Goal: Task Accomplishment & Management: Use online tool/utility

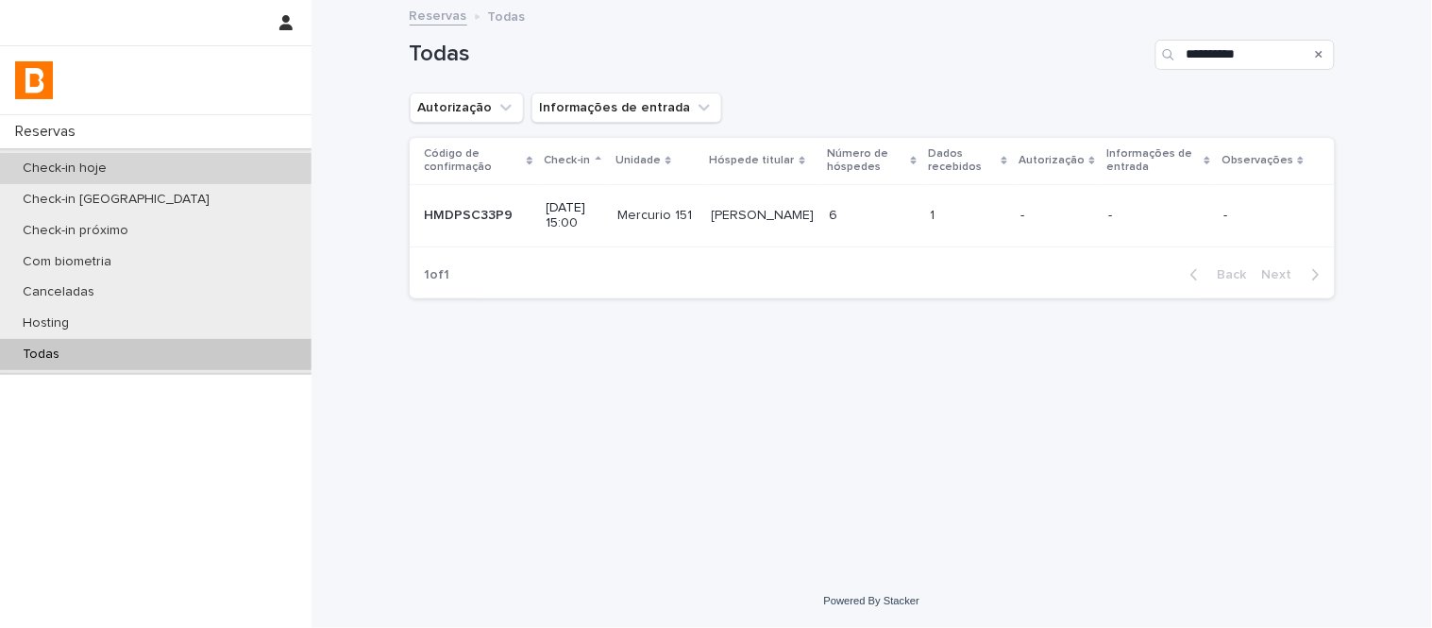
drag, startPoint x: 0, startPoint y: 0, endPoint x: 218, endPoint y: 176, distance: 280.0
click at [218, 176] on div "Check-in hoje" at bounding box center [156, 168] width 312 height 31
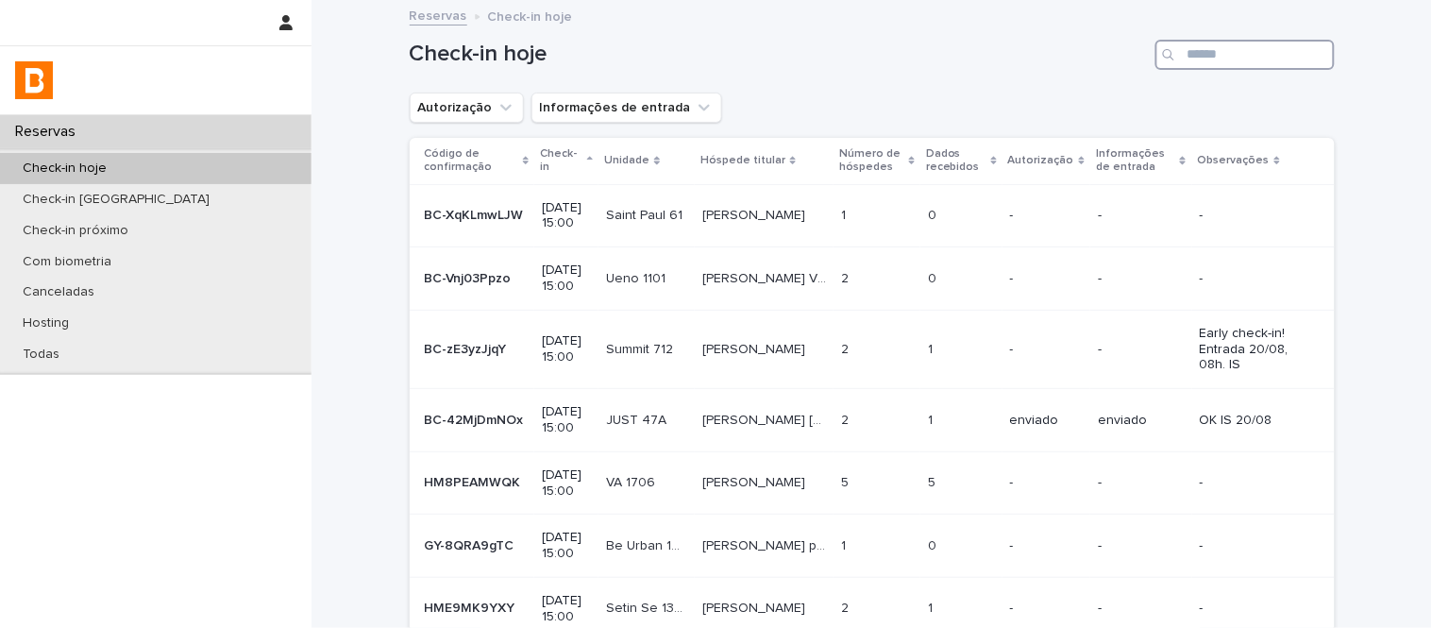
click at [1210, 62] on input "Search" at bounding box center [1245, 55] width 179 height 30
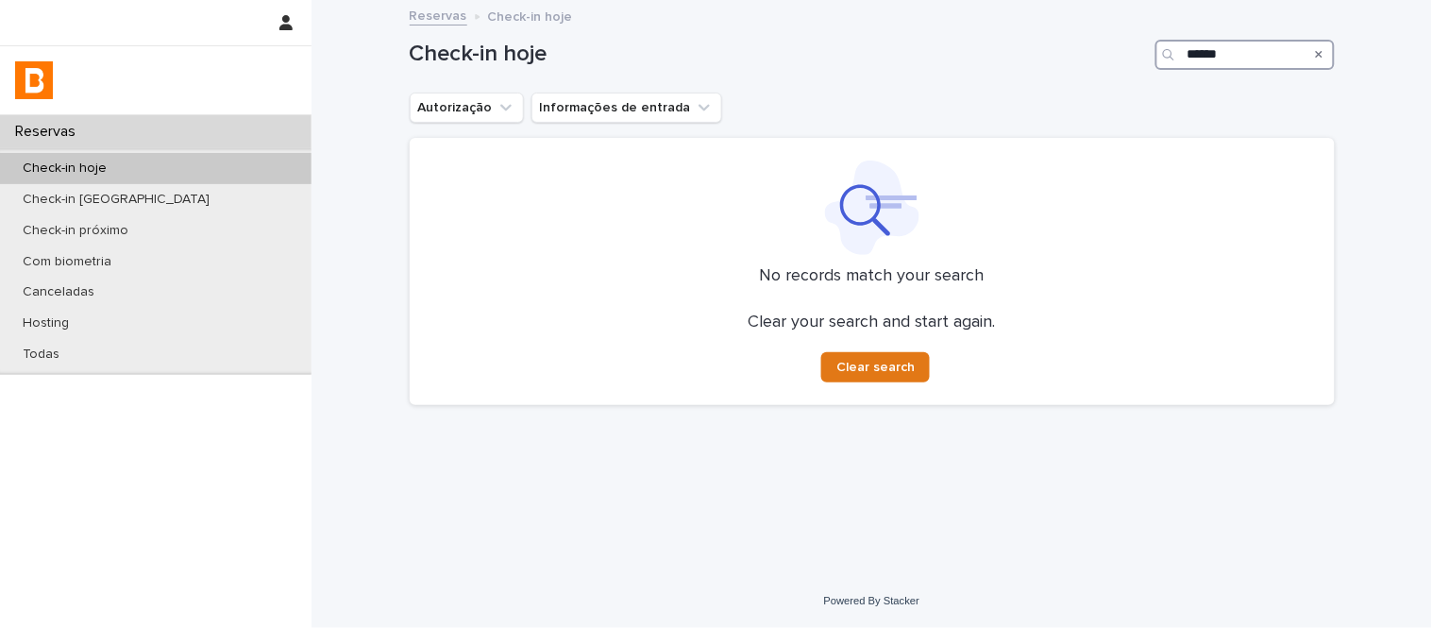
click at [1197, 53] on input "******" at bounding box center [1245, 55] width 179 height 30
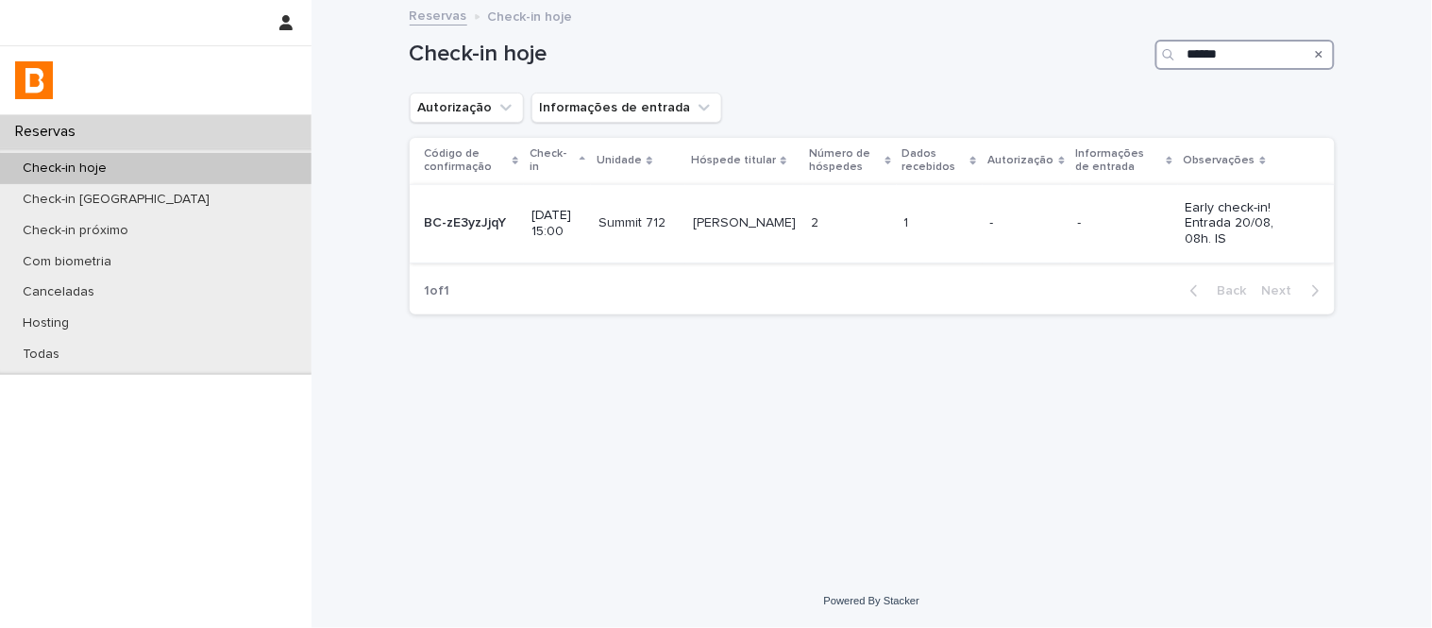
type input "******"
click at [1005, 210] on div "-" at bounding box center [1026, 223] width 73 height 31
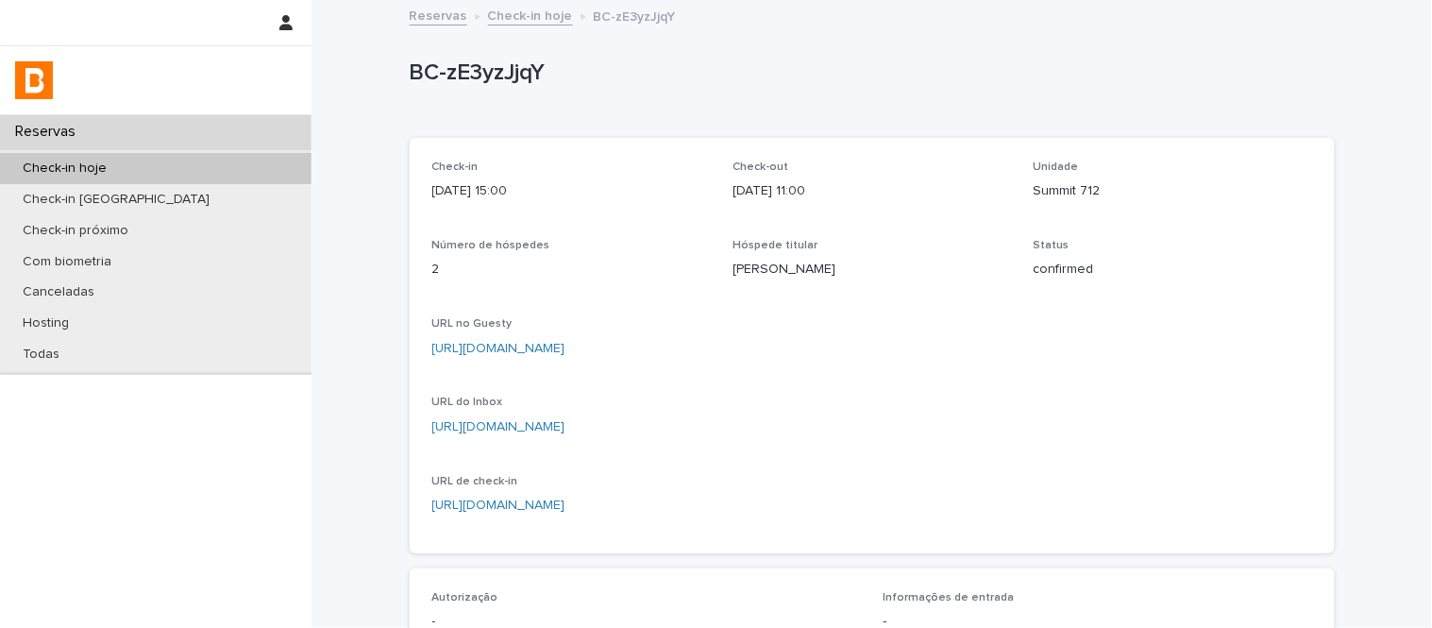
click at [1063, 190] on p "Summit 712" at bounding box center [1173, 191] width 279 height 20
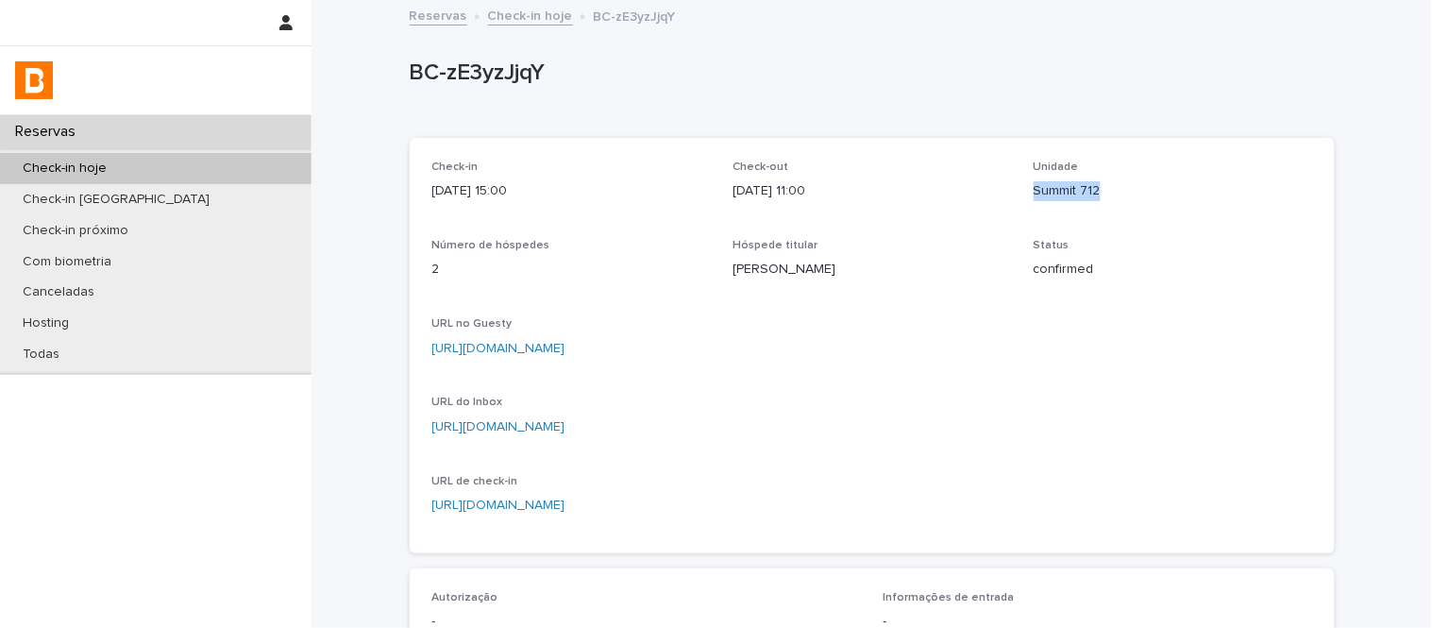
copy p "Summit 712"
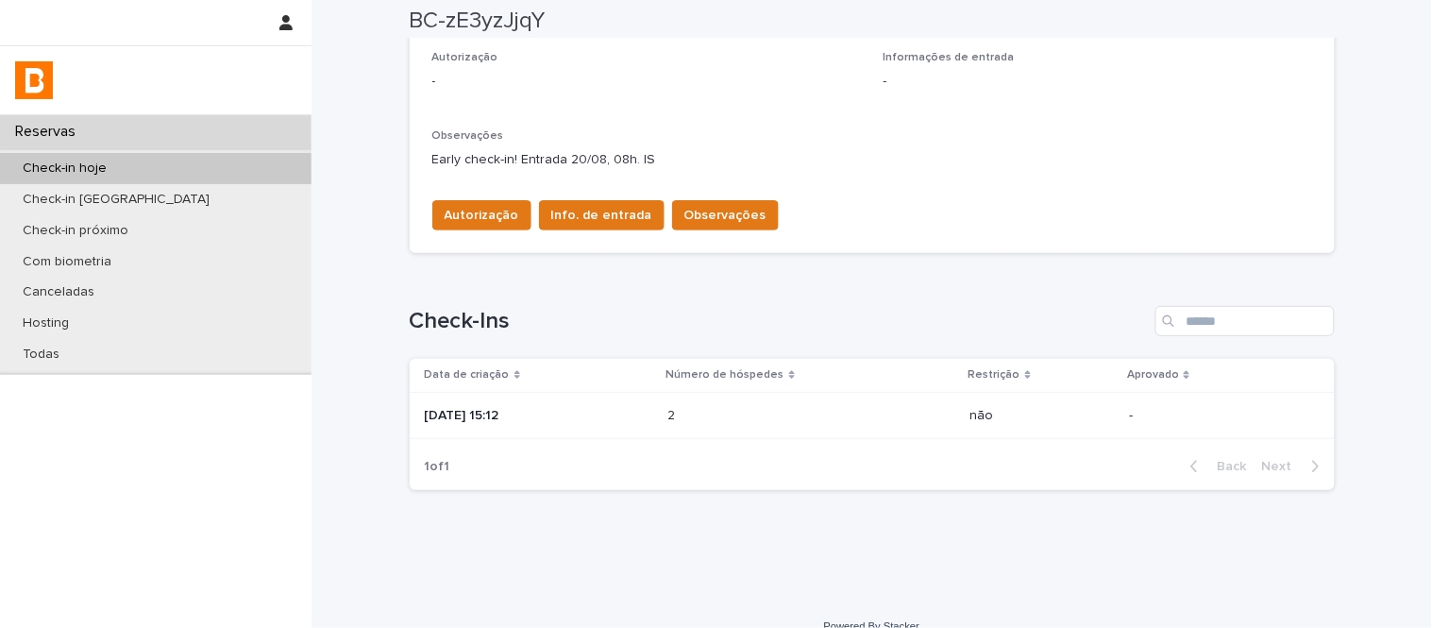
scroll to position [565, 0]
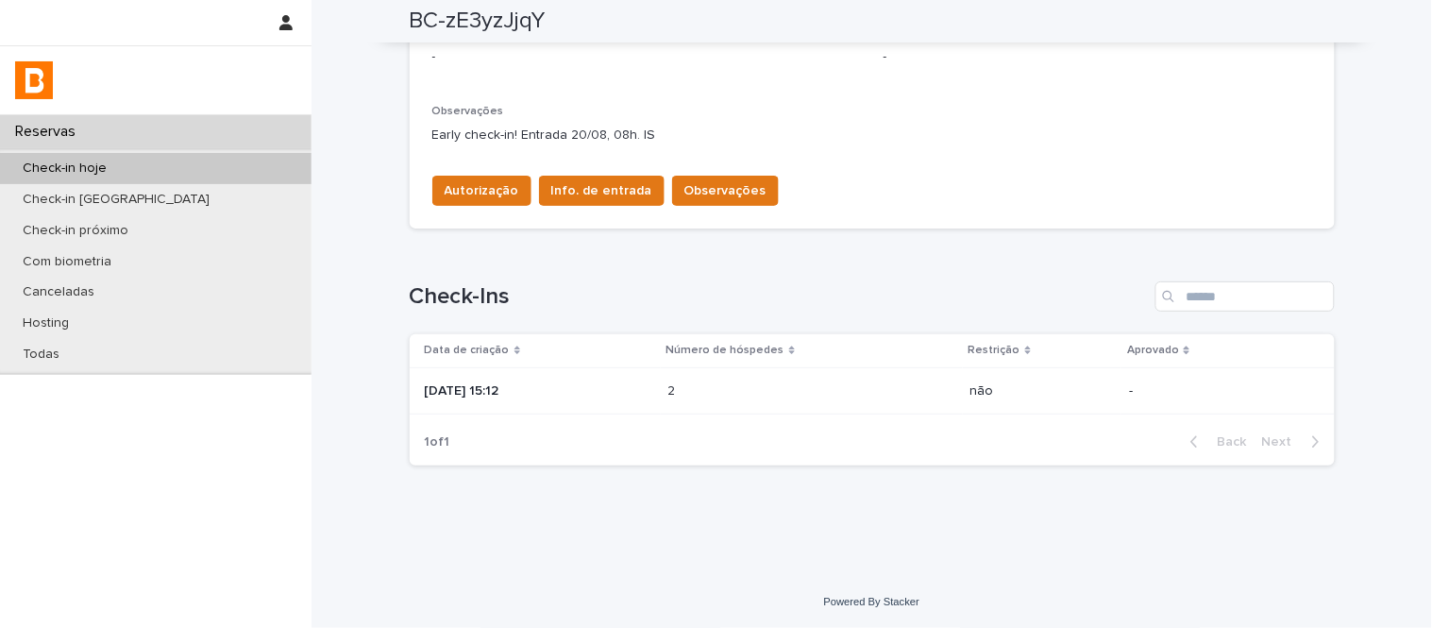
click at [870, 414] on div "Data de criação Número de hóspedes Restrição Aprovado [DATE] 15:12 2 2 não -" at bounding box center [872, 376] width 925 height 84
click at [870, 403] on div "2 2" at bounding box center [811, 391] width 287 height 31
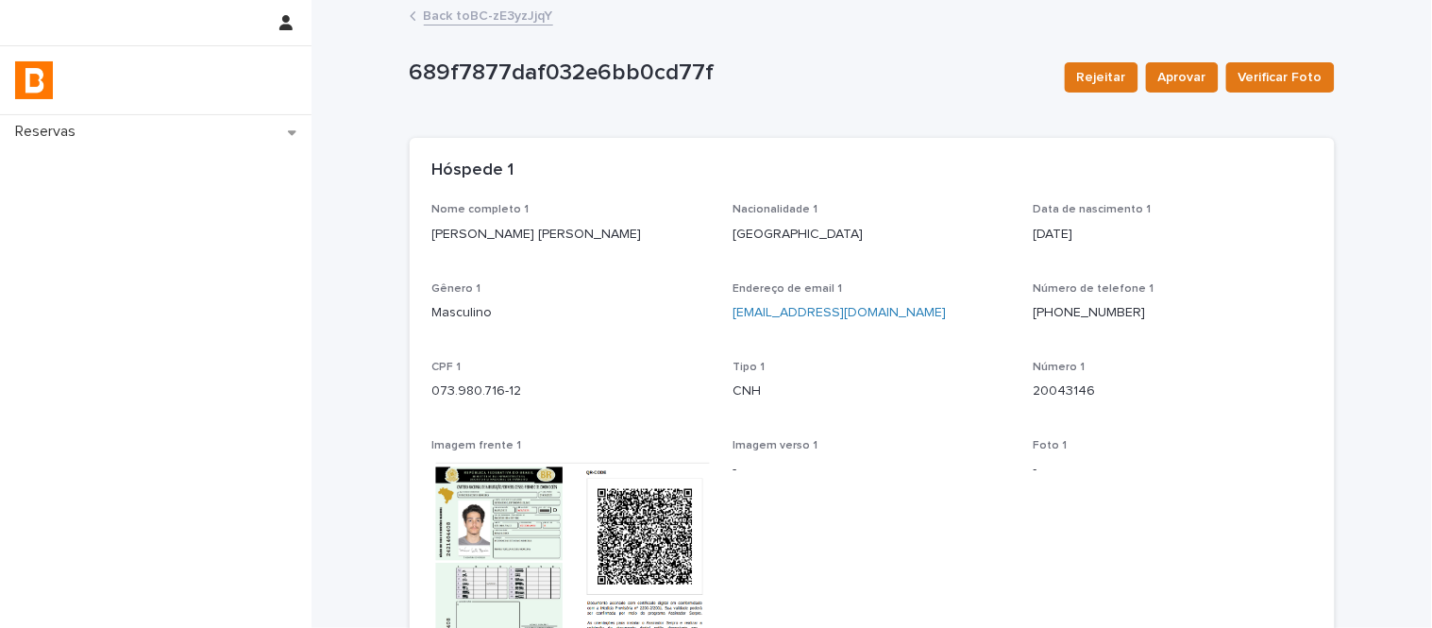
click at [498, 233] on p "[PERSON_NAME] [PERSON_NAME]" at bounding box center [571, 235] width 279 height 20
copy p "[PERSON_NAME] [PERSON_NAME]"
click at [444, 391] on p "073.980.716-12" at bounding box center [571, 391] width 279 height 20
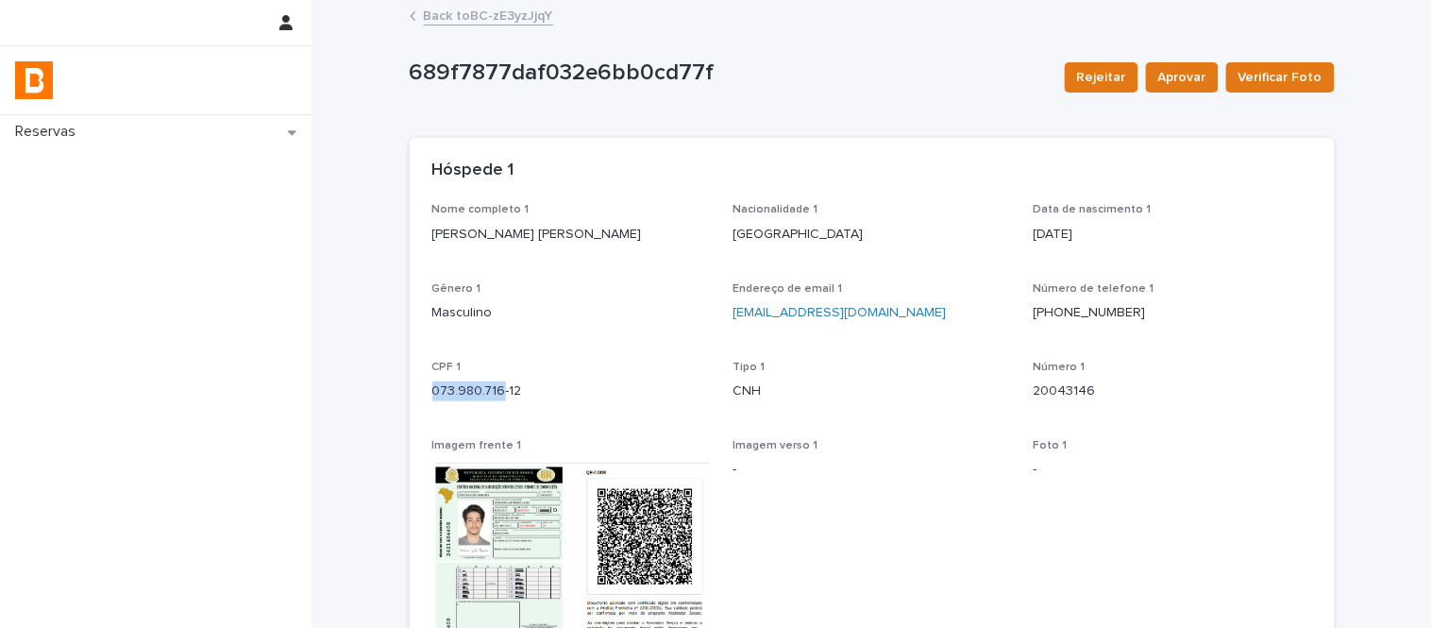
click at [444, 391] on p "073.980.716-12" at bounding box center [571, 391] width 279 height 20
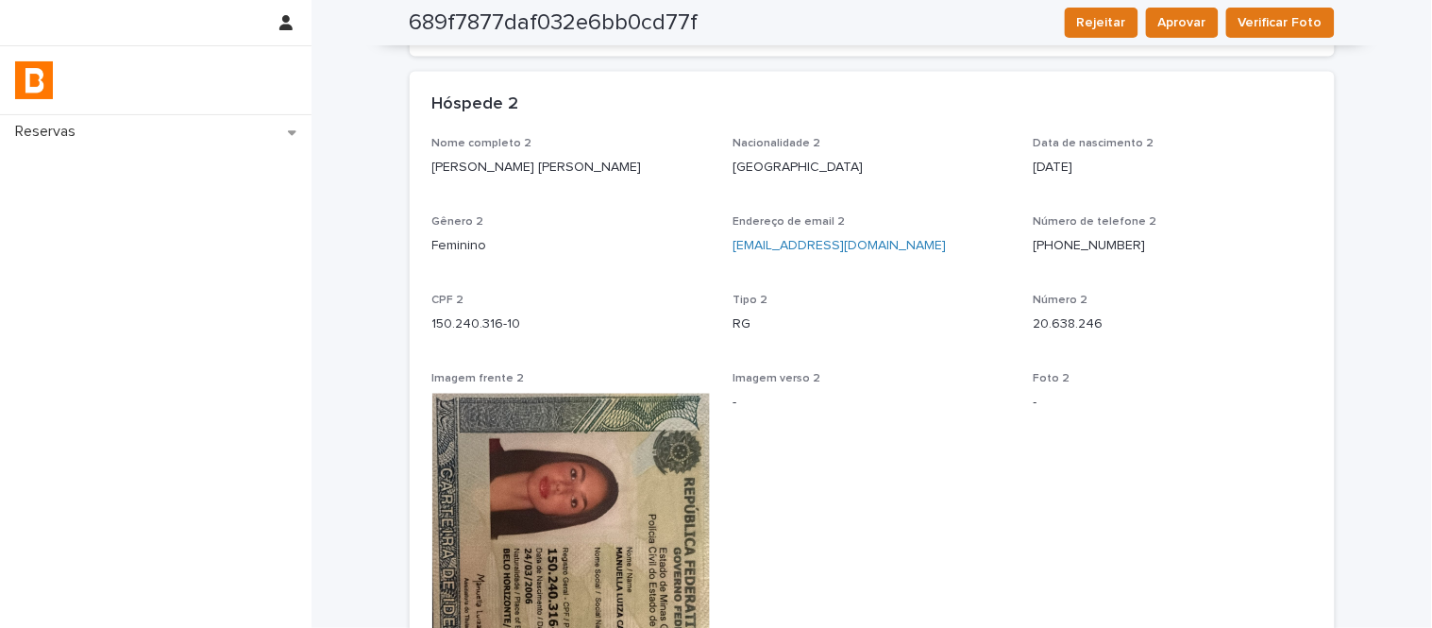
scroll to position [760, 0]
click at [576, 162] on p "[PERSON_NAME] [PERSON_NAME]" at bounding box center [571, 168] width 279 height 20
copy p "[PERSON_NAME] [PERSON_NAME]"
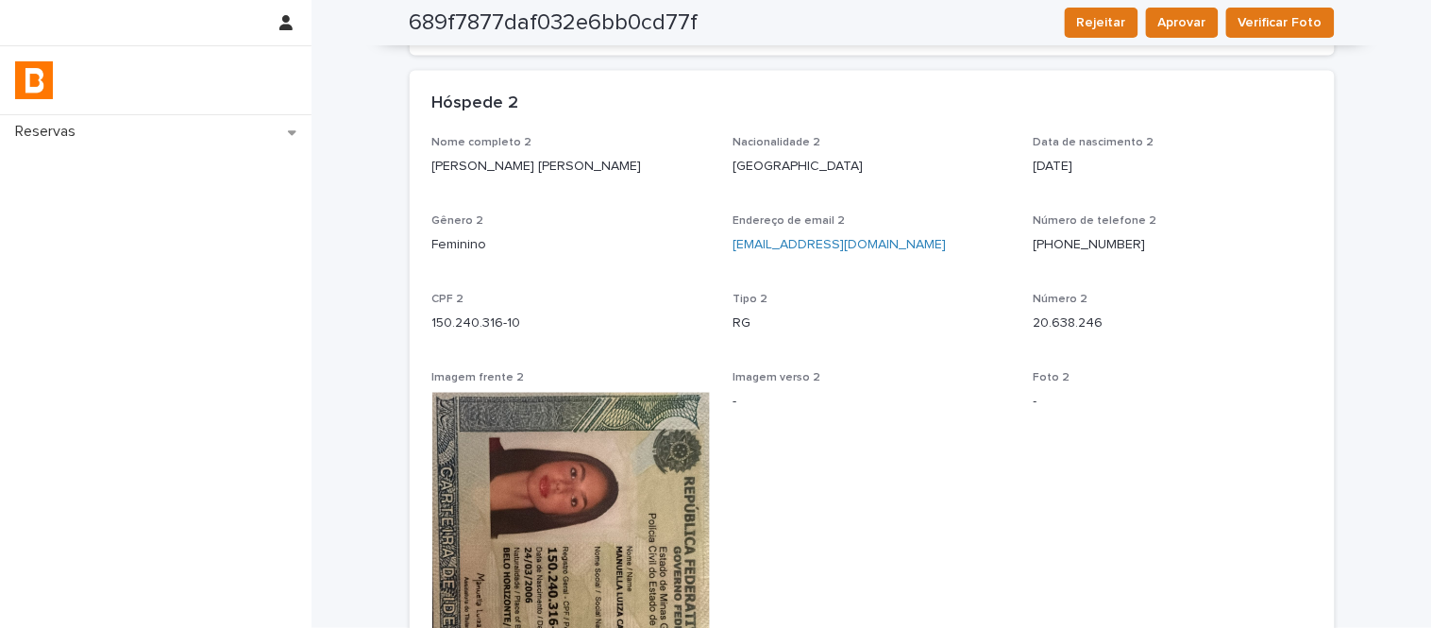
click at [482, 315] on p "150.240.316-10" at bounding box center [571, 324] width 279 height 20
copy p "150.240.316-10"
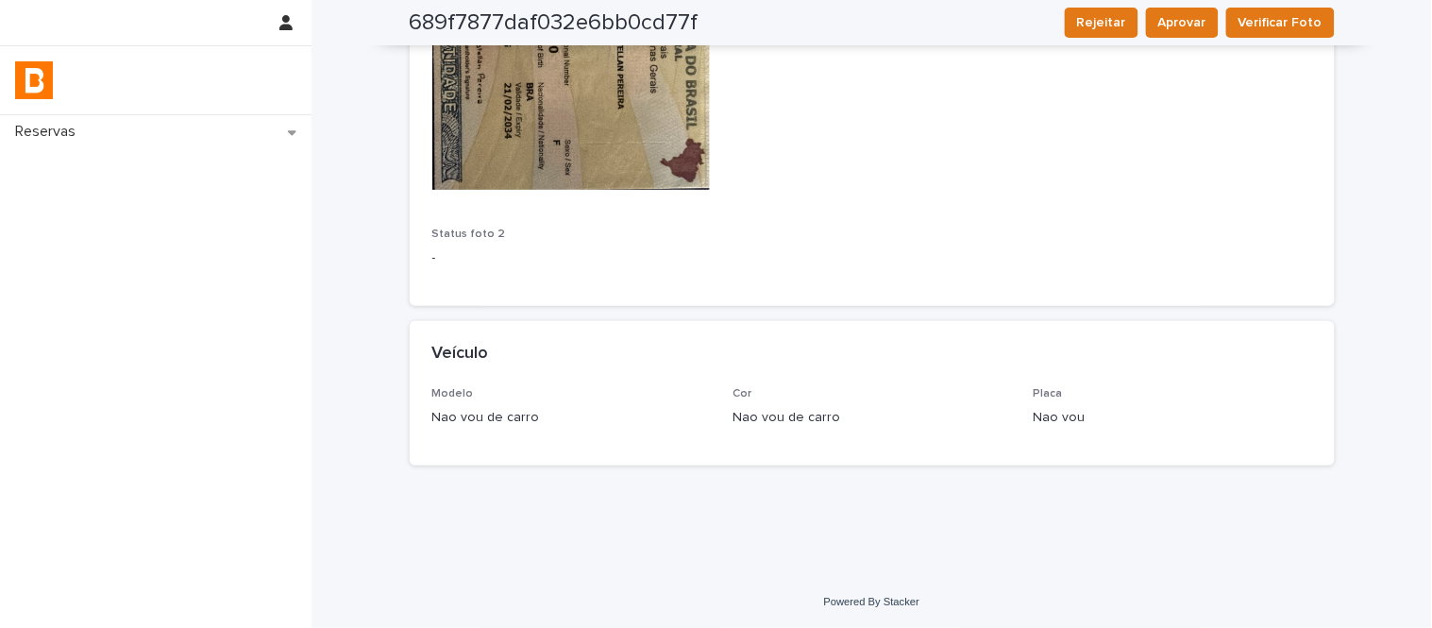
scroll to position [0, 0]
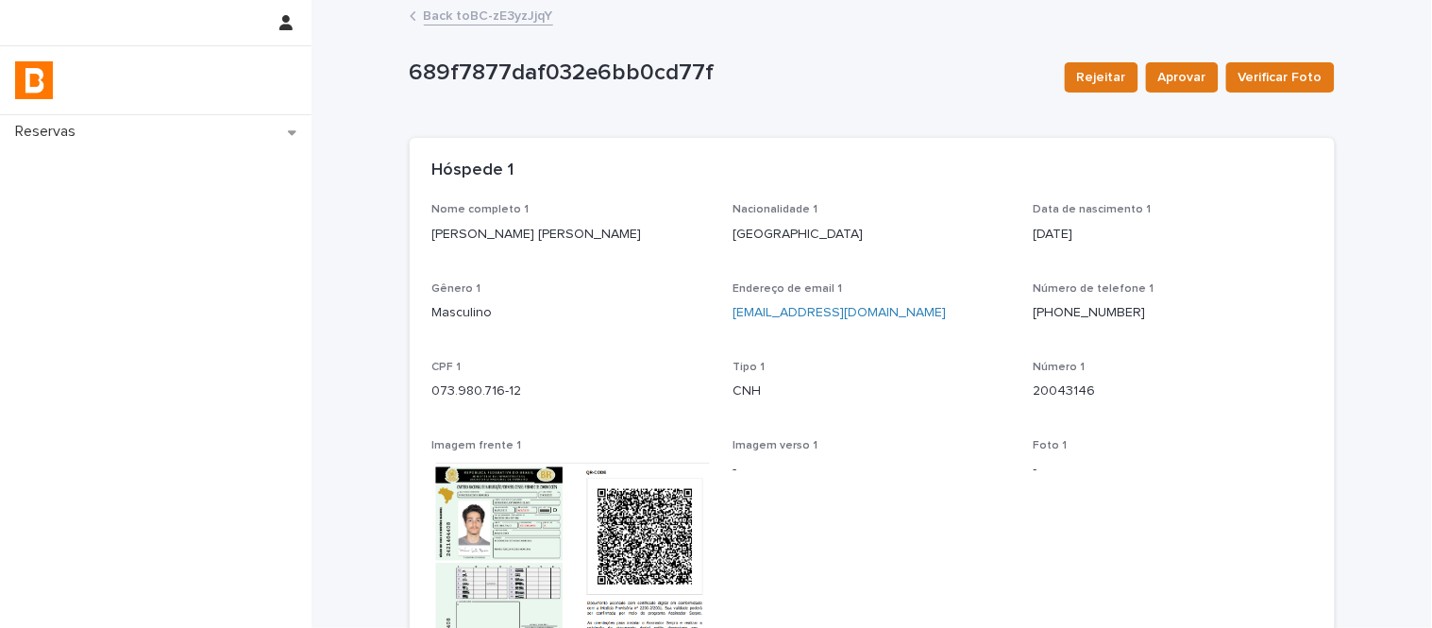
click at [492, 17] on link "Back to BC-zE3yzJjqY" at bounding box center [488, 15] width 129 height 22
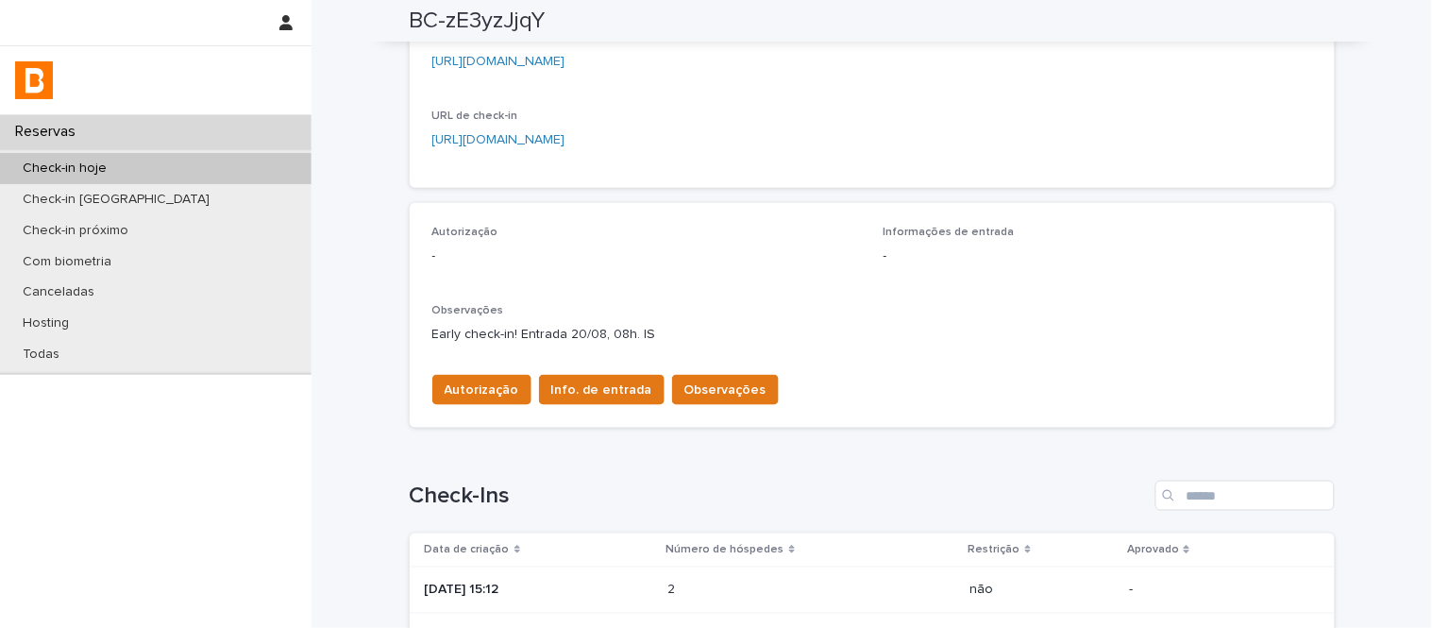
scroll to position [381, 0]
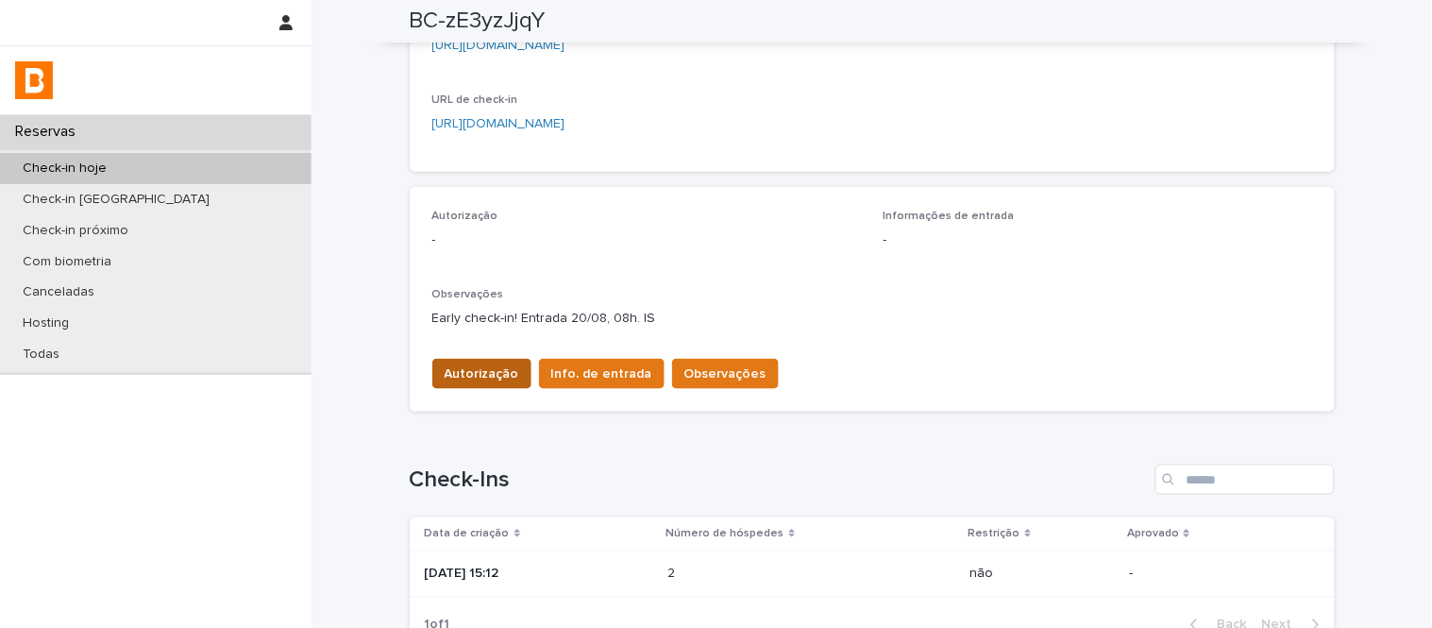
click at [473, 385] on button "Autorização" at bounding box center [481, 374] width 99 height 30
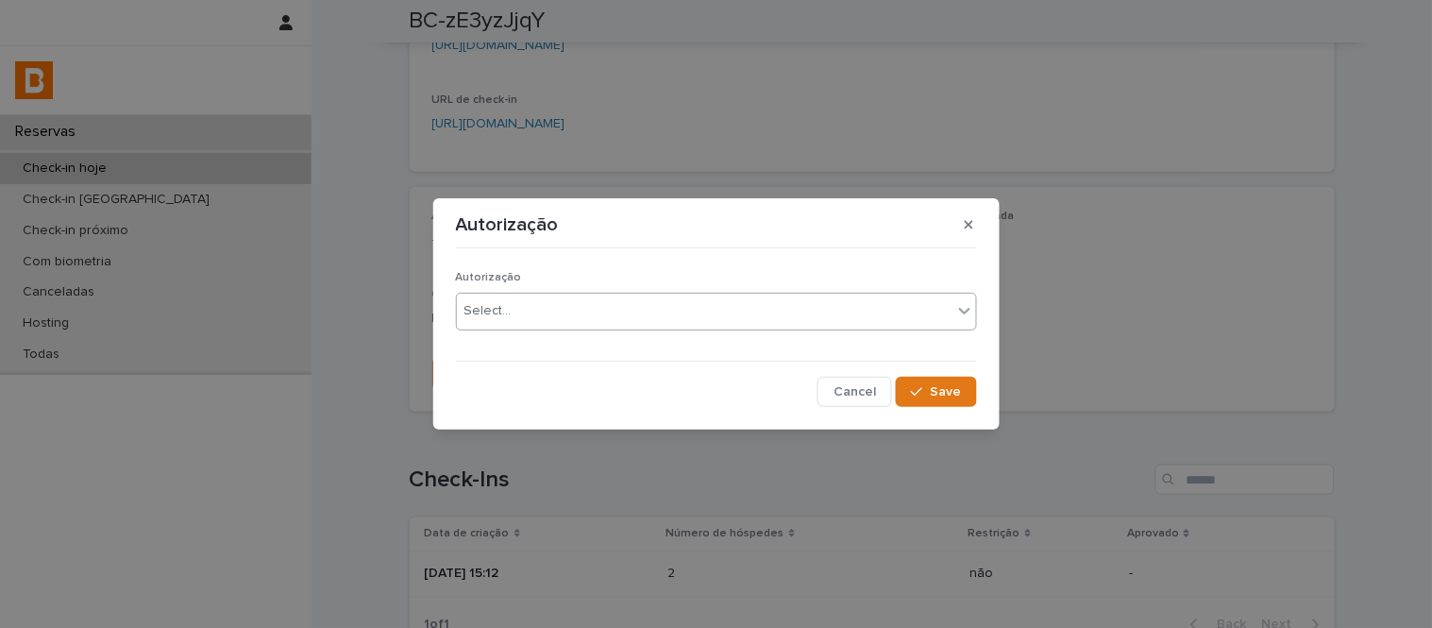
click at [500, 307] on div "Select..." at bounding box center [488, 311] width 47 height 20
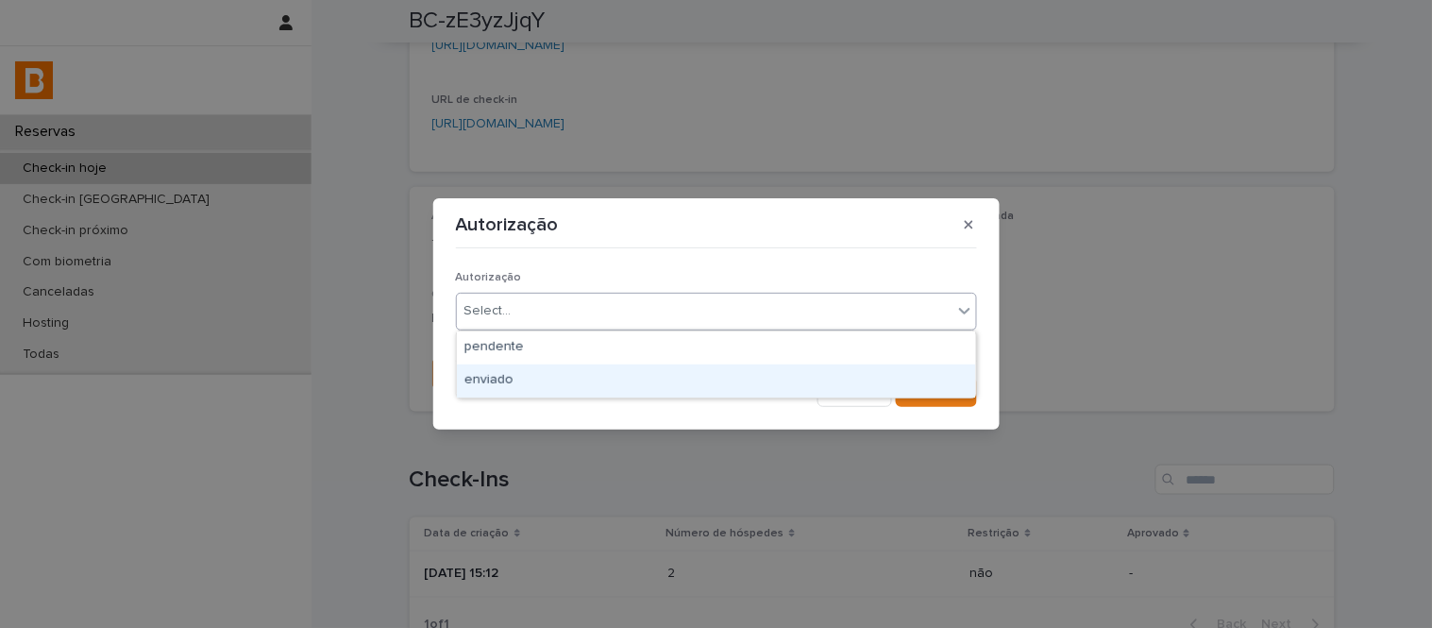
click at [515, 372] on div "enviado" at bounding box center [716, 380] width 519 height 33
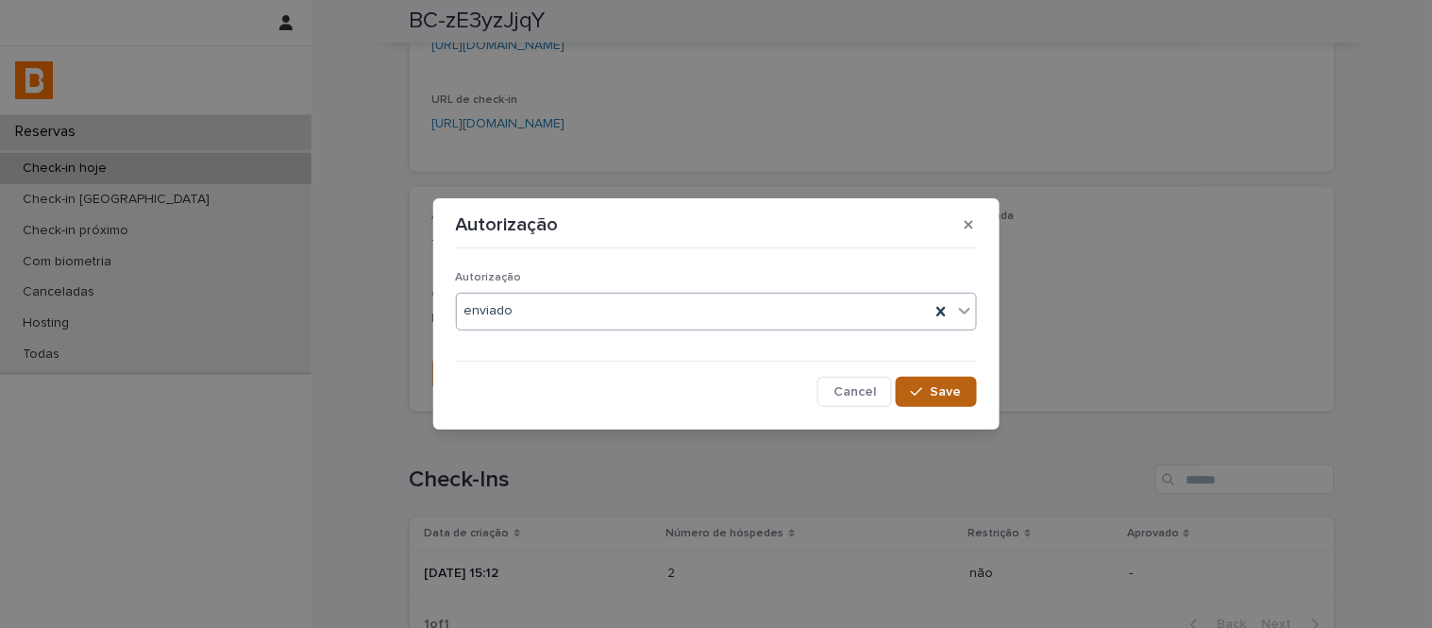
click at [944, 380] on button "Save" at bounding box center [936, 392] width 80 height 30
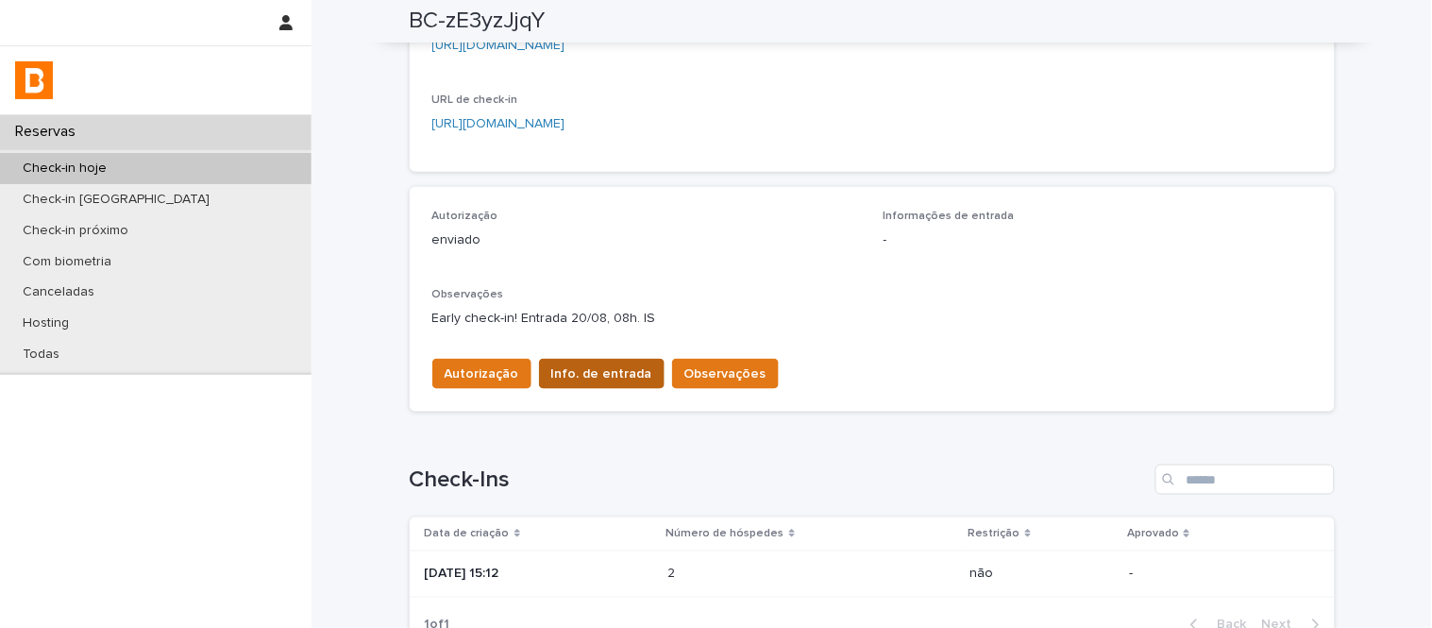
click at [591, 380] on span "Info. de entrada" at bounding box center [601, 373] width 101 height 19
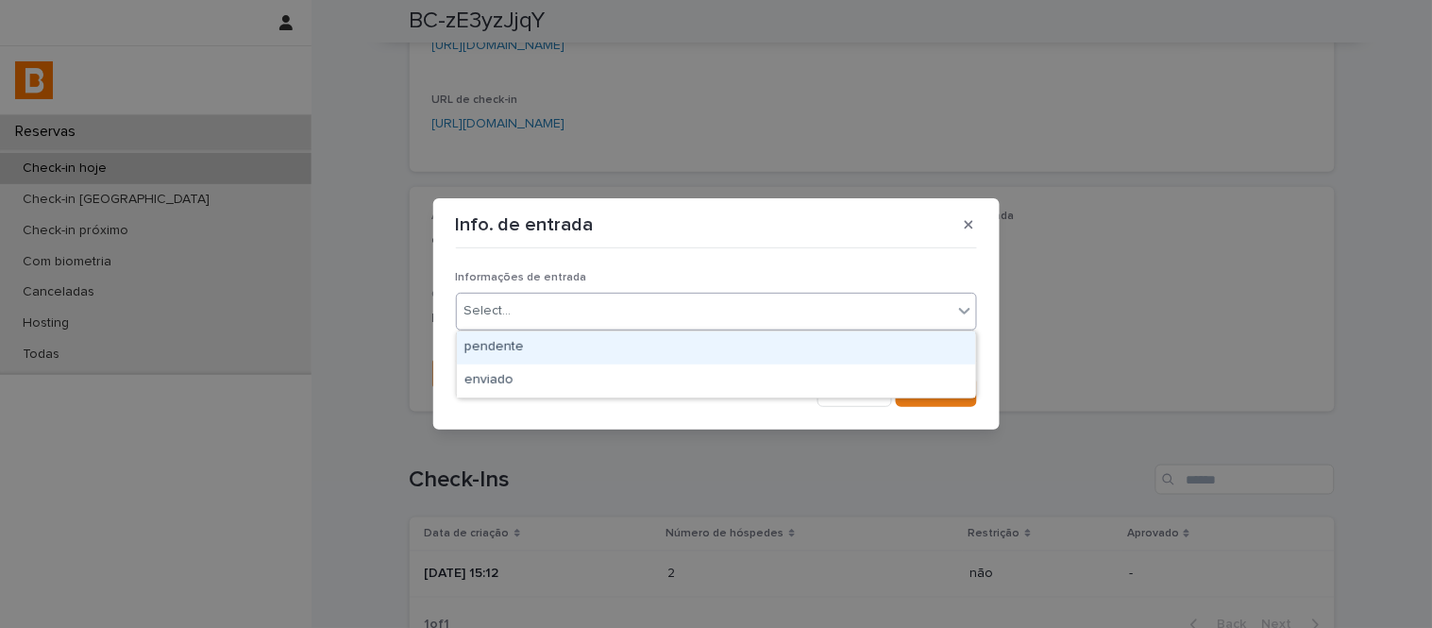
click at [606, 327] on div "Select..." at bounding box center [716, 312] width 521 height 38
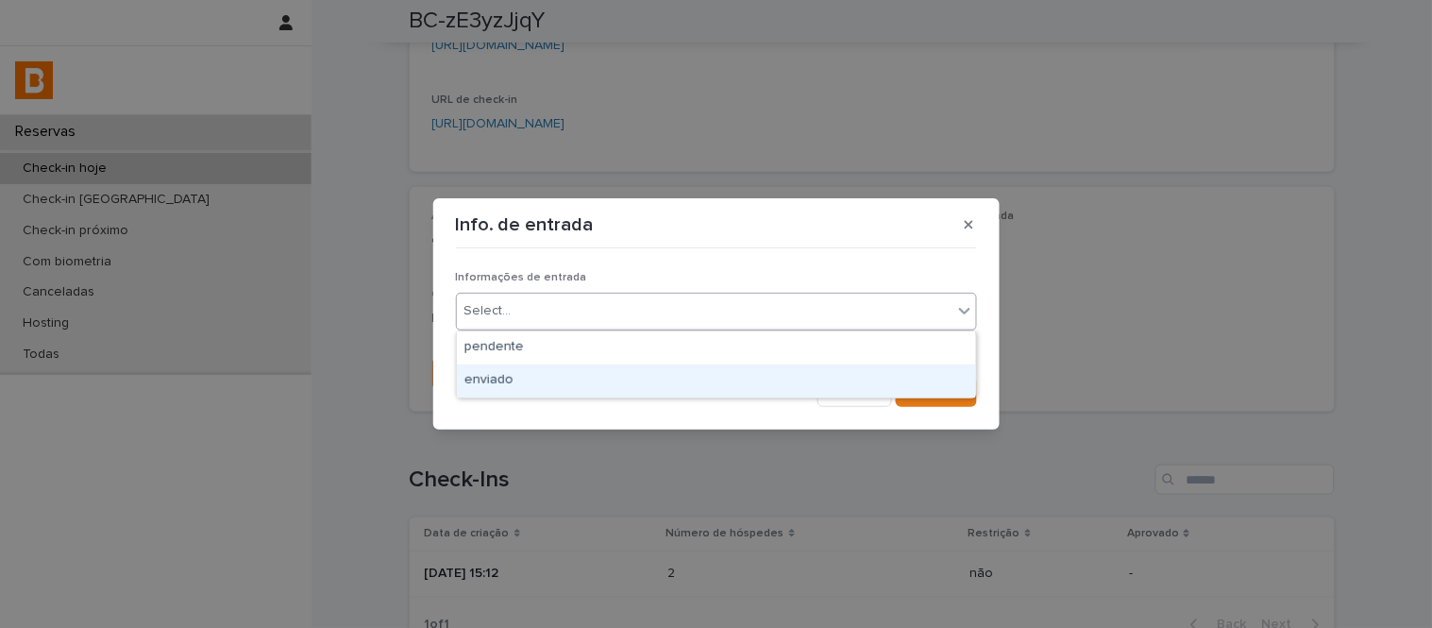
click at [608, 381] on div "enviado" at bounding box center [716, 380] width 519 height 33
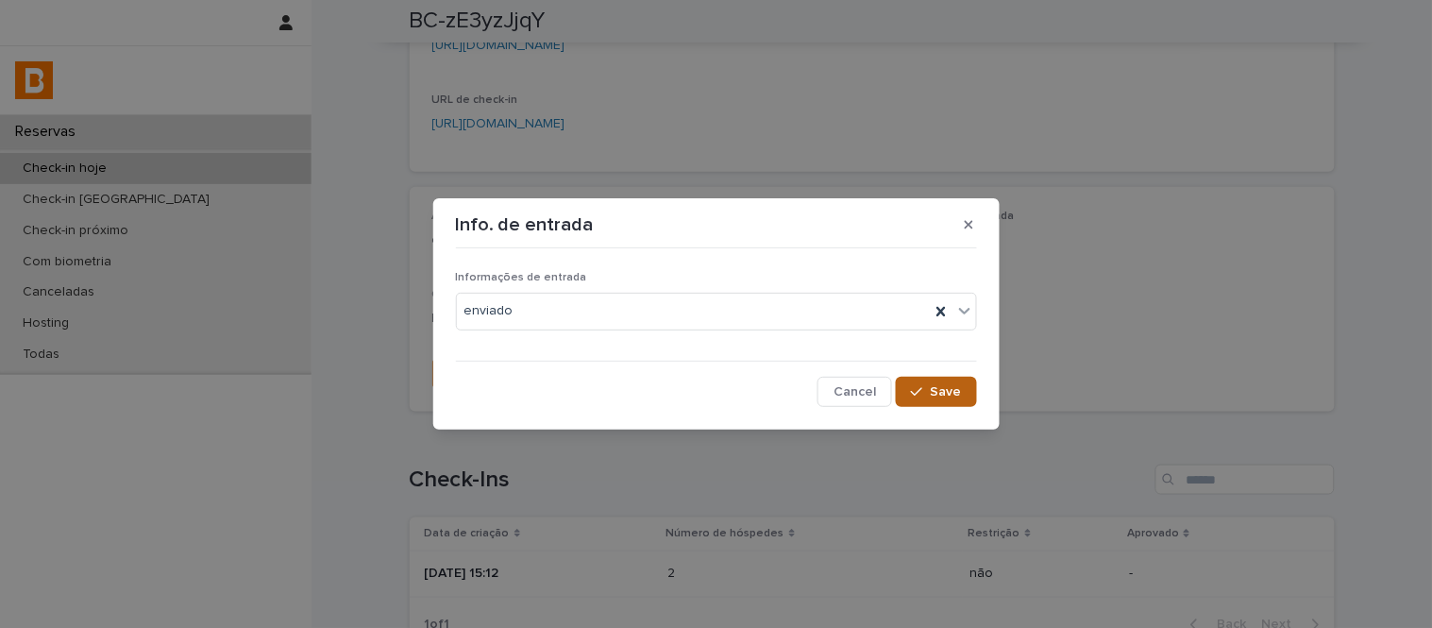
click at [916, 401] on button "Save" at bounding box center [936, 392] width 80 height 30
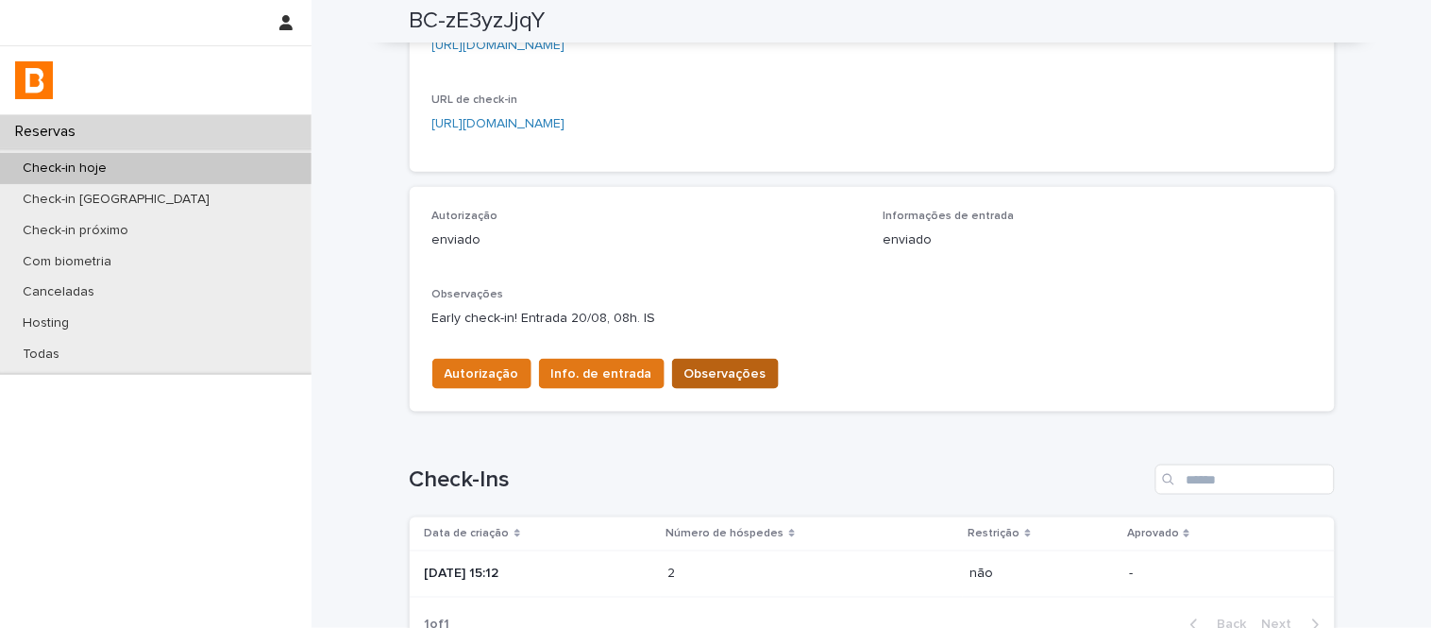
click at [720, 380] on span "Observações" at bounding box center [725, 373] width 82 height 19
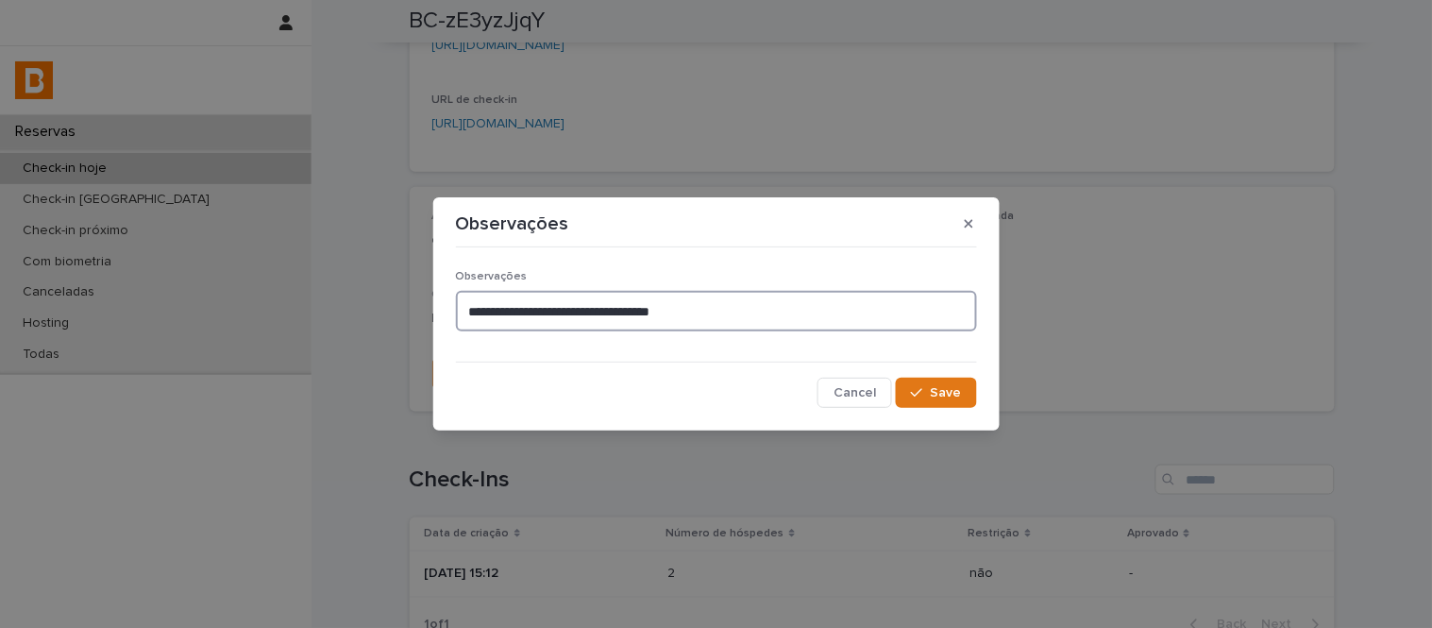
click at [761, 326] on textarea "**********" at bounding box center [716, 311] width 521 height 41
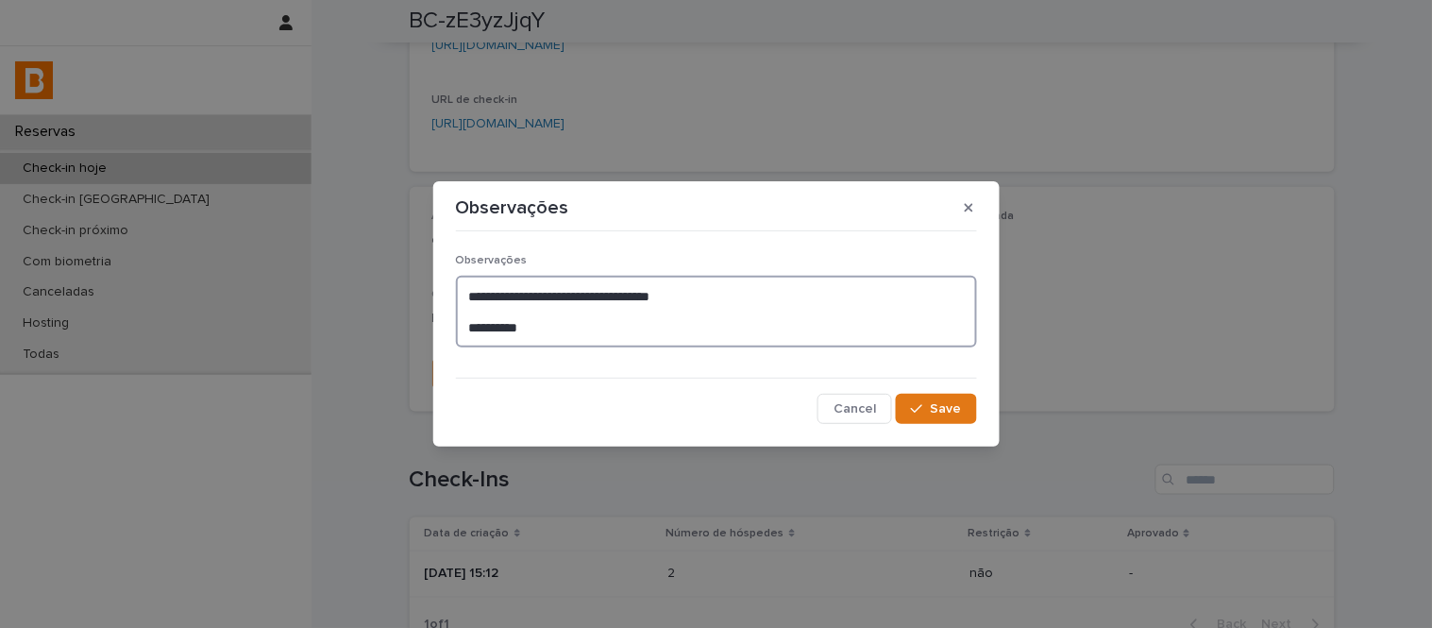
click at [519, 325] on textarea "**********" at bounding box center [716, 312] width 521 height 72
type textarea "**********"
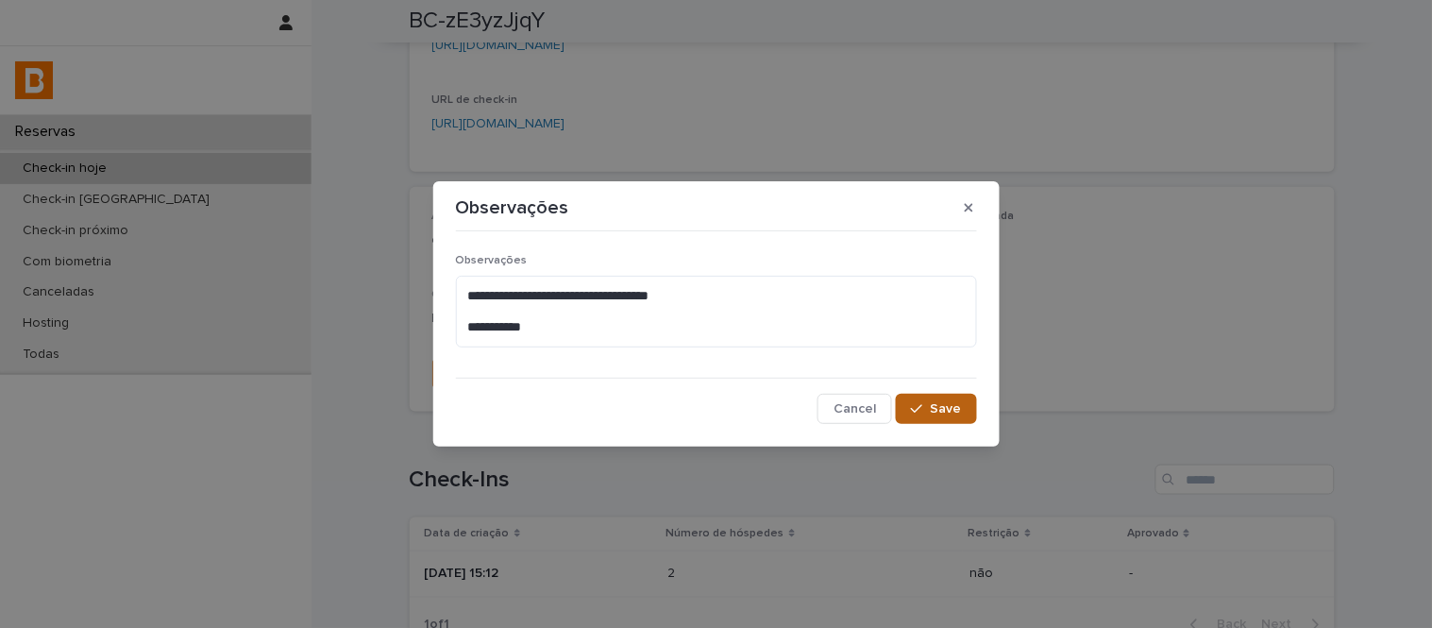
click at [950, 413] on span "Save" at bounding box center [946, 408] width 31 height 13
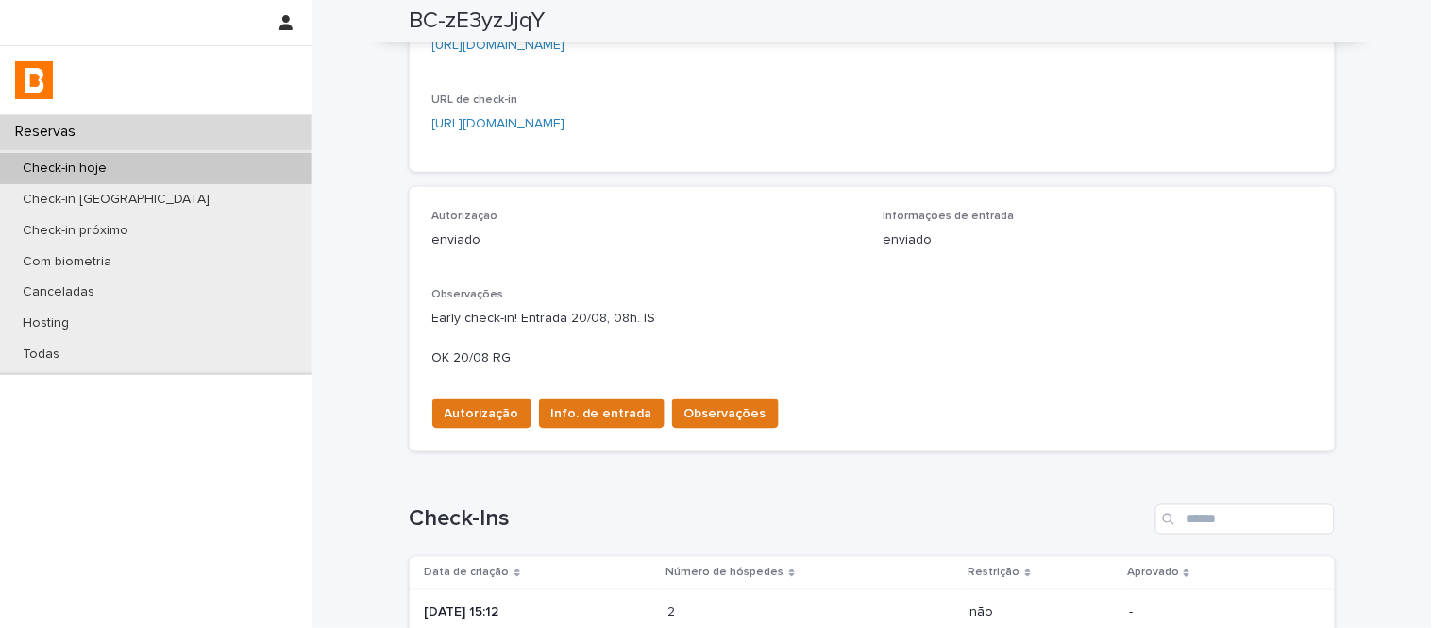
scroll to position [401, 0]
